Goal: Check status: Check status

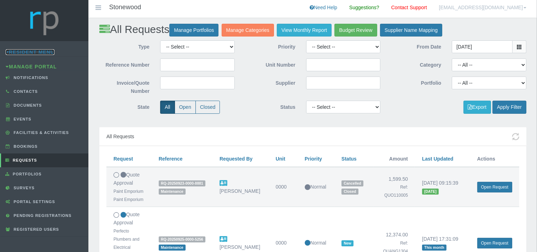
click at [39, 53] on link "Resident Menu" at bounding box center [30, 52] width 49 height 6
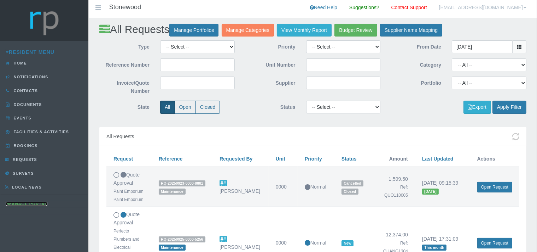
click at [25, 202] on link "Manage Portal" at bounding box center [27, 203] width 42 height 4
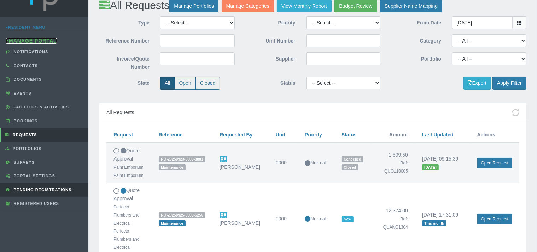
scroll to position [37, 0]
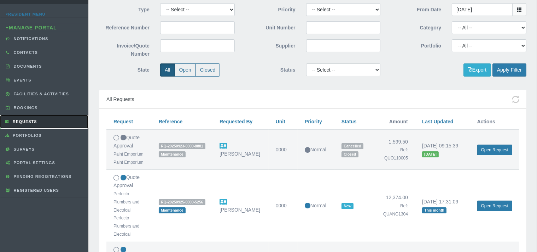
click at [29, 116] on link "Requests" at bounding box center [44, 122] width 88 height 14
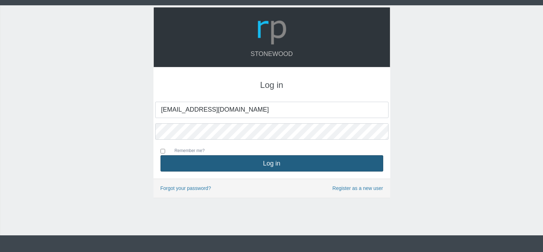
type input "[EMAIL_ADDRESS][DOMAIN_NAME]"
click at [222, 159] on button "Log in" at bounding box center [272, 163] width 223 height 16
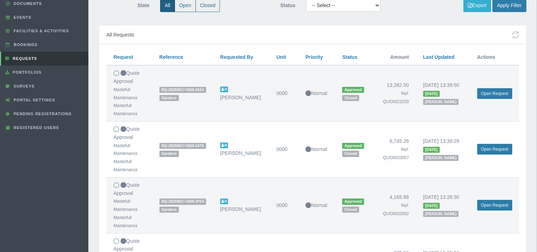
scroll to position [112, 0]
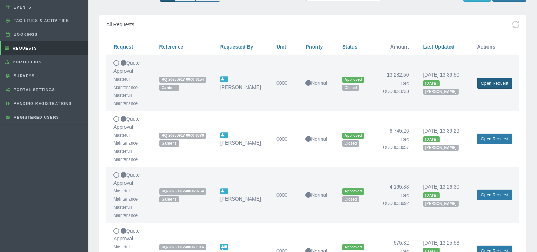
click at [490, 80] on link "Open Request" at bounding box center [495, 83] width 35 height 11
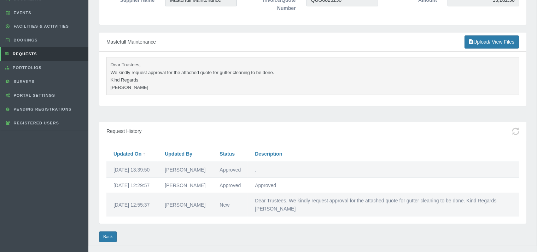
scroll to position [133, 0]
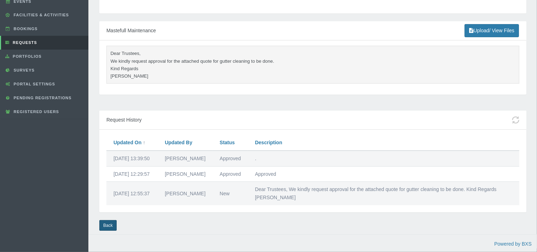
click at [113, 224] on link "Back" at bounding box center [107, 225] width 17 height 11
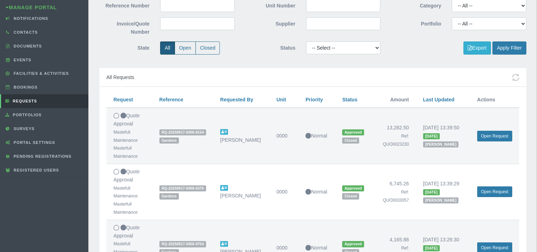
scroll to position [75, 0]
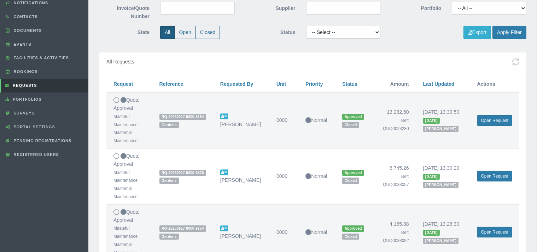
click at [411, 168] on td "6,745.26 Ref: QUO0033057" at bounding box center [395, 176] width 42 height 56
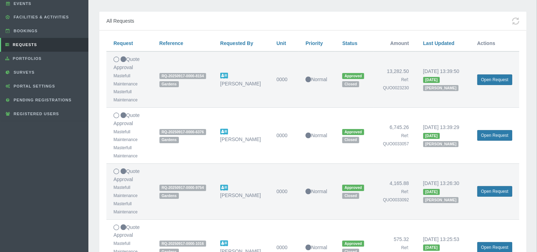
scroll to position [149, 0]
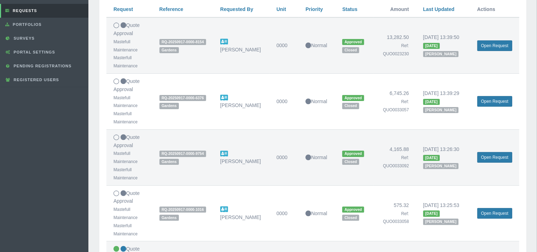
click at [411, 159] on td "4,165.88 Ref: QUO0033092" at bounding box center [395, 157] width 42 height 56
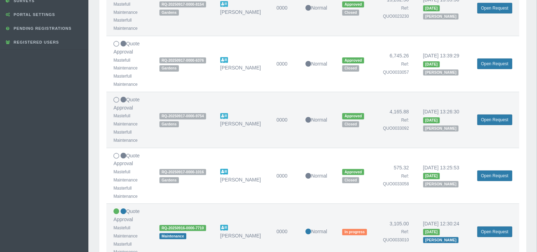
click at [411, 167] on td "575.32 Ref: QUO0033058" at bounding box center [395, 176] width 42 height 56
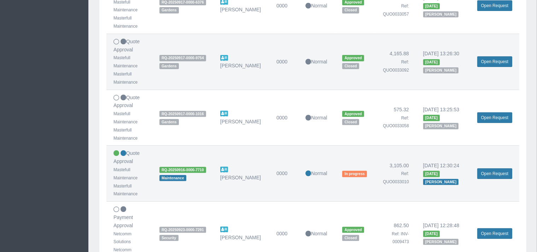
scroll to position [261, 0]
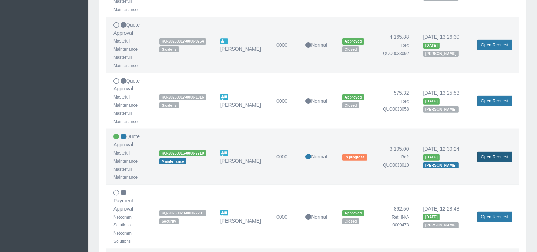
click at [495, 155] on link "Open Request" at bounding box center [495, 156] width 35 height 11
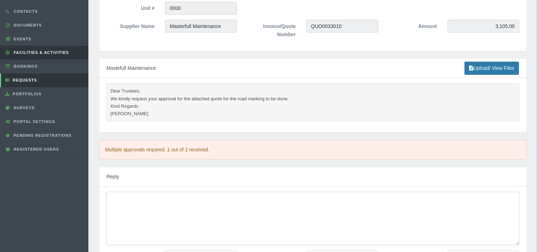
scroll to position [37, 0]
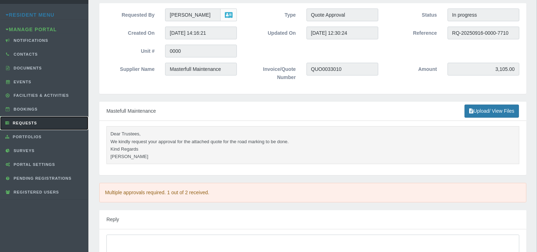
click at [33, 121] on span "Requests" at bounding box center [24, 123] width 26 height 4
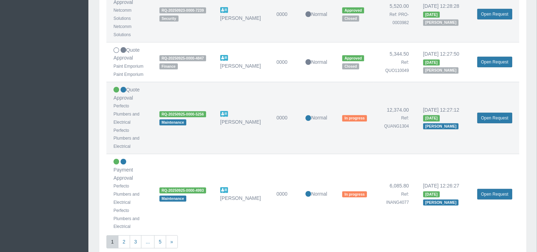
scroll to position [553, 0]
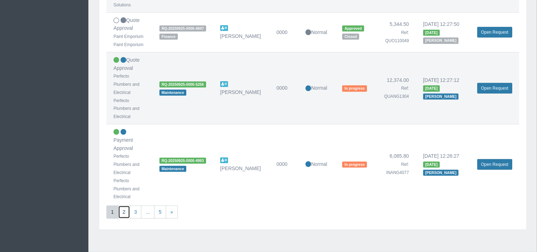
click at [127, 205] on link "2" at bounding box center [124, 211] width 12 height 13
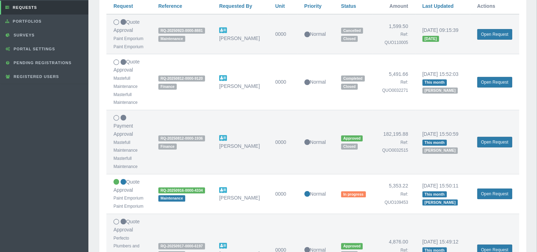
scroll to position [149, 0]
